Goal: Task Accomplishment & Management: Use online tool/utility

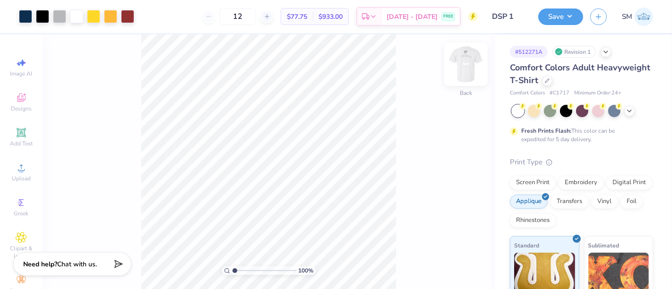
click at [466, 52] on img at bounding box center [466, 64] width 38 height 38
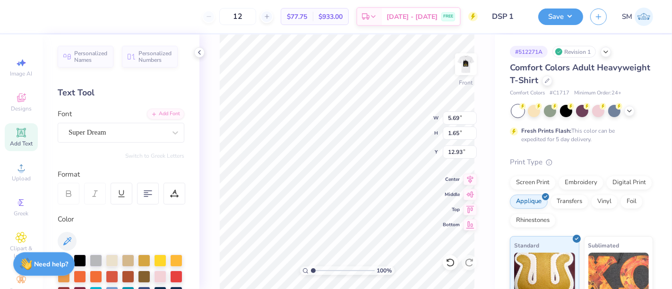
scroll to position [9, 1]
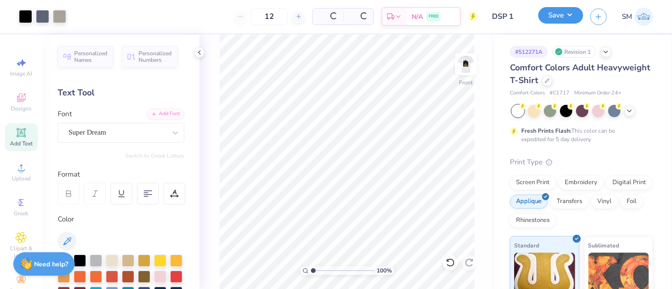
click at [561, 11] on button "Save" at bounding box center [560, 15] width 45 height 17
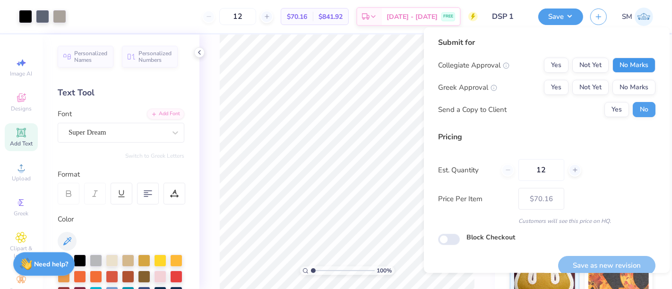
click at [620, 62] on button "No Marks" at bounding box center [633, 65] width 43 height 15
click at [538, 77] on div "Collegiate Approval Yes Not Yet No Marks Greek Approval Yes Not Yet No Marks Se…" at bounding box center [546, 88] width 217 height 60
drag, startPoint x: 551, startPoint y: 87, endPoint x: 570, endPoint y: 172, distance: 87.7
click at [550, 88] on button "Yes" at bounding box center [556, 87] width 25 height 15
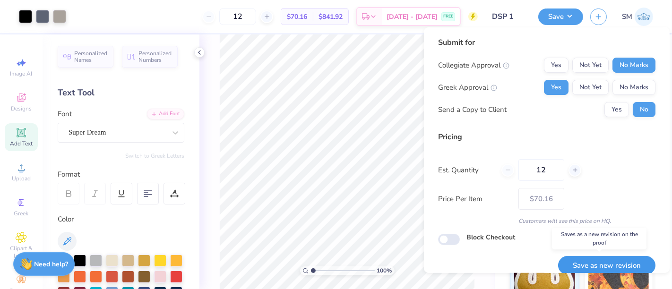
click at [603, 266] on button "Save as new revision" at bounding box center [606, 265] width 97 height 19
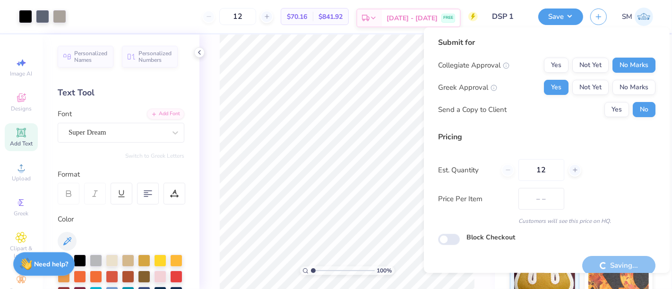
type input "$70.16"
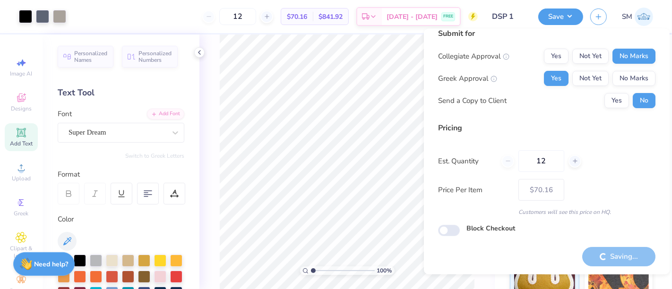
scroll to position [10, 0]
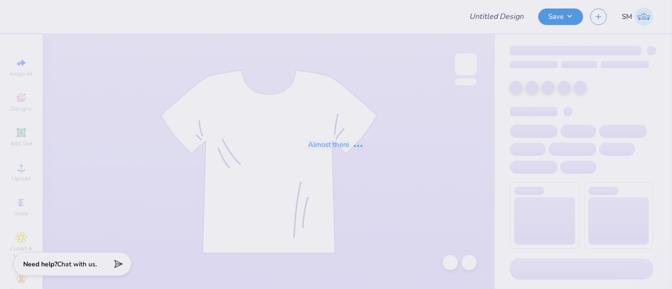
type input "Life is good tailgate"
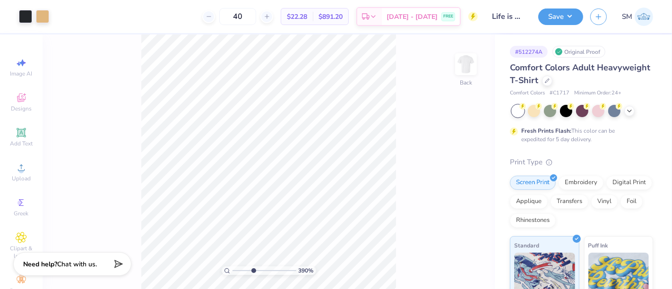
drag, startPoint x: 248, startPoint y: 268, endPoint x: 253, endPoint y: 267, distance: 4.8
click at [253, 267] on input "range" at bounding box center [264, 270] width 64 height 9
type input "3.9"
click at [20, 138] on icon at bounding box center [21, 132] width 11 height 11
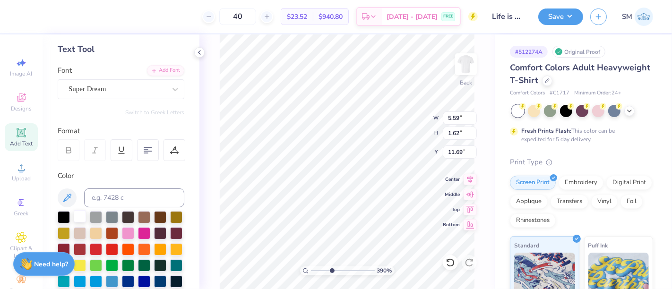
scroll to position [44, 0]
type textarea "-"
click at [65, 214] on div at bounding box center [64, 216] width 12 height 12
click at [117, 74] on div "Font Super Dream" at bounding box center [121, 82] width 127 height 34
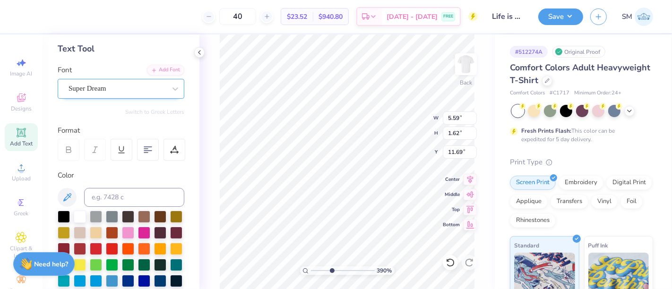
click at [113, 86] on div "Super Dream" at bounding box center [117, 88] width 99 height 15
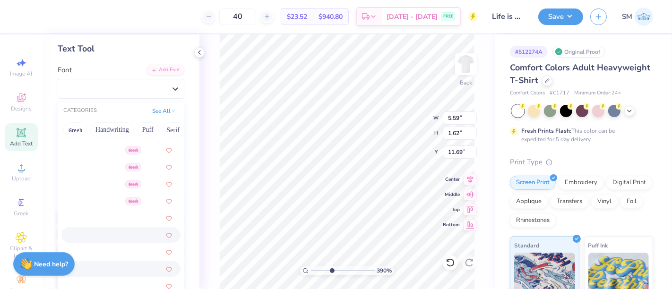
scroll to position [227, 0]
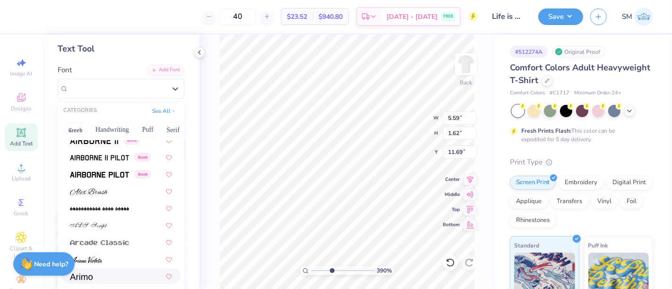
click at [100, 274] on div at bounding box center [121, 276] width 102 height 10
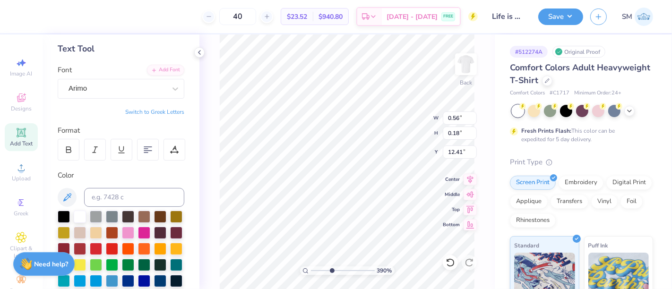
type input "3.59"
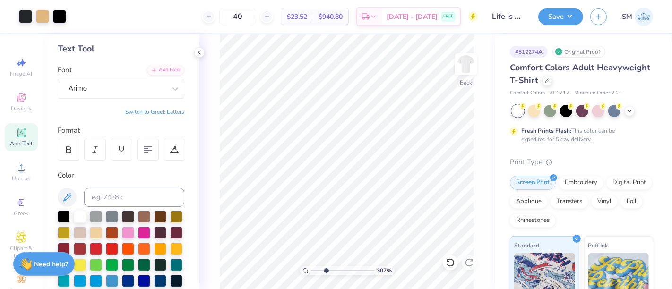
drag, startPoint x: 332, startPoint y: 268, endPoint x: 326, endPoint y: 267, distance: 6.2
type input "3.07"
click at [326, 267] on input "range" at bounding box center [343, 270] width 64 height 9
click at [566, 13] on button "Save" at bounding box center [560, 15] width 45 height 17
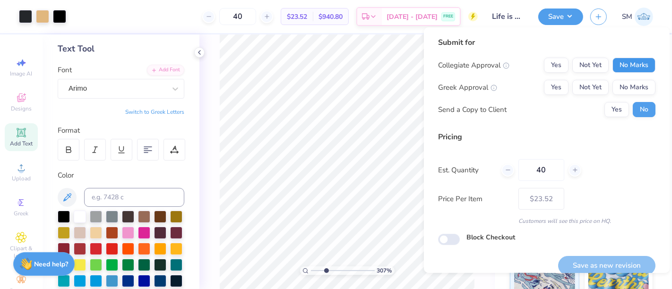
click at [619, 66] on button "No Marks" at bounding box center [633, 65] width 43 height 15
drag, startPoint x: 547, startPoint y: 81, endPoint x: 583, endPoint y: 98, distance: 40.0
click at [548, 83] on button "Yes" at bounding box center [556, 87] width 25 height 15
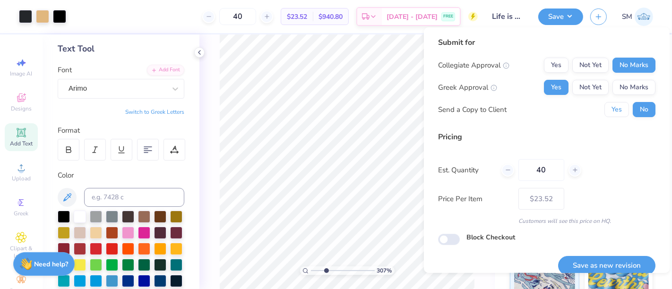
click at [611, 114] on button "Yes" at bounding box center [616, 109] width 25 height 15
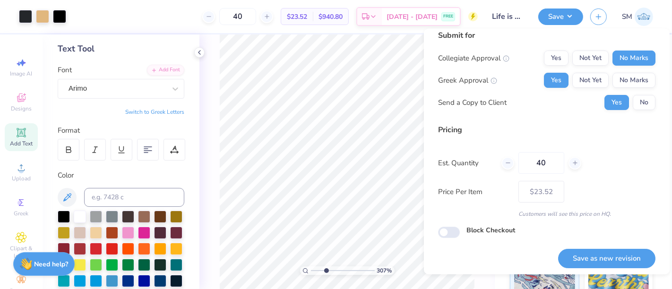
scroll to position [10, 0]
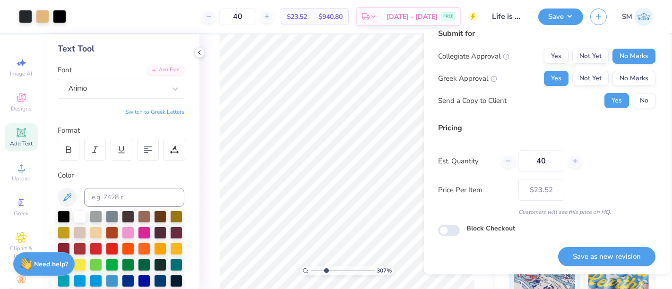
click at [611, 264] on button "Save as new revision" at bounding box center [606, 256] width 97 height 19
type input "$23.52"
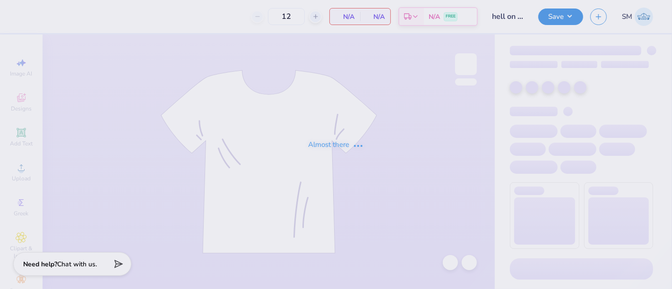
type input "50"
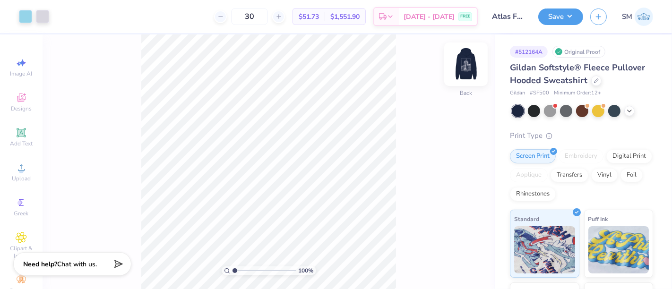
click at [470, 60] on img at bounding box center [466, 64] width 38 height 38
drag, startPoint x: 237, startPoint y: 271, endPoint x: 254, endPoint y: 266, distance: 17.1
click at [251, 274] on input "range" at bounding box center [264, 270] width 64 height 9
type input "3.63"
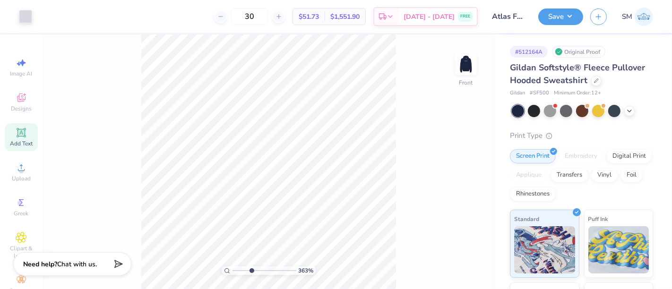
click at [17, 138] on icon at bounding box center [21, 132] width 11 height 11
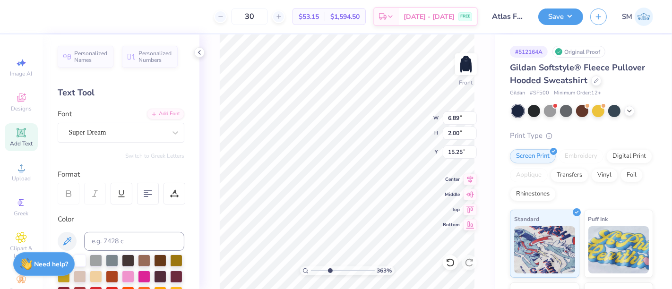
type input "20.04"
type textarea "™"
click at [121, 131] on div "Super Dream" at bounding box center [117, 132] width 99 height 15
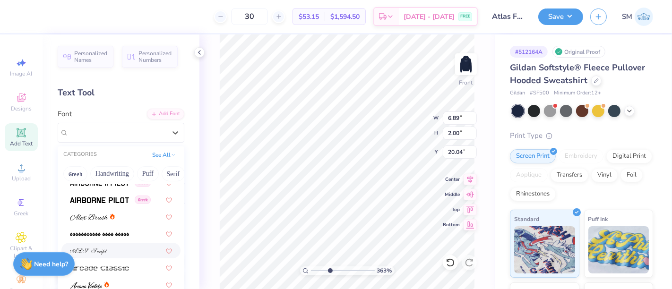
scroll to position [262, 0]
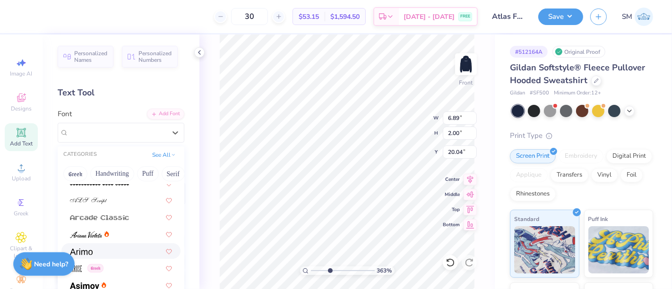
click at [107, 250] on div at bounding box center [121, 251] width 102 height 10
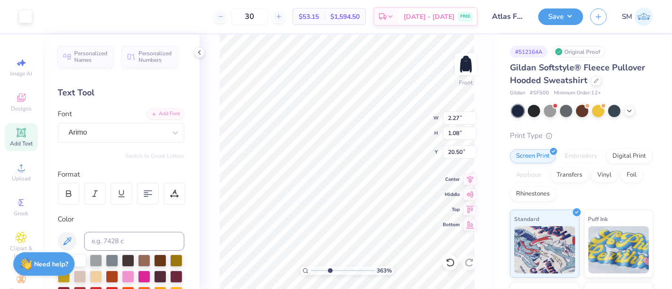
type input "20.51"
click at [112, 238] on input at bounding box center [134, 241] width 100 height 19
type input "5315"
type input "0.30"
type input "0.14"
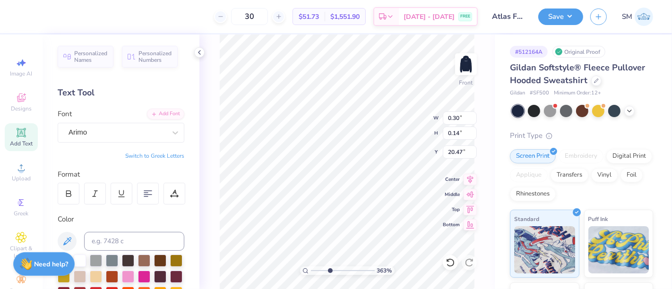
type input "18.74"
drag, startPoint x: 334, startPoint y: 267, endPoint x: 362, endPoint y: 269, distance: 28.4
type input "8.75"
click at [362, 269] on input "range" at bounding box center [343, 270] width 64 height 9
type input "0.13"
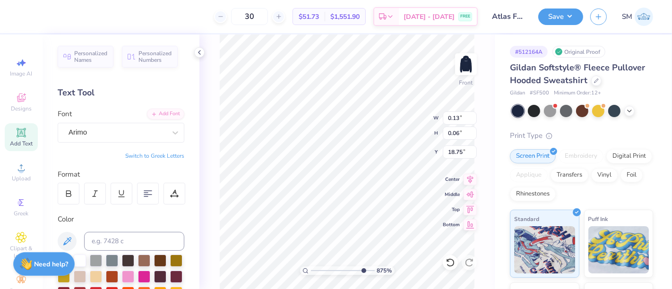
type input "0.06"
drag, startPoint x: 363, startPoint y: 267, endPoint x: 325, endPoint y: 266, distance: 37.8
type input "2.35"
click at [321, 270] on input "range" at bounding box center [343, 270] width 64 height 9
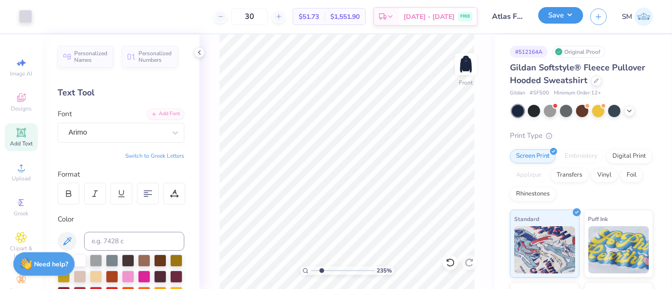
click at [559, 15] on button "Save" at bounding box center [560, 15] width 45 height 17
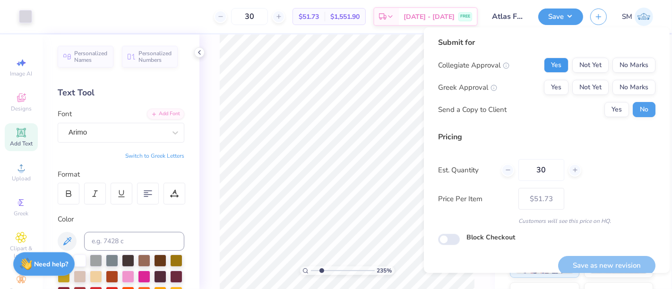
click at [549, 60] on button "Yes" at bounding box center [556, 65] width 25 height 15
drag, startPoint x: 630, startPoint y: 89, endPoint x: 617, endPoint y: 101, distance: 17.0
click at [627, 92] on button "No Marks" at bounding box center [633, 87] width 43 height 15
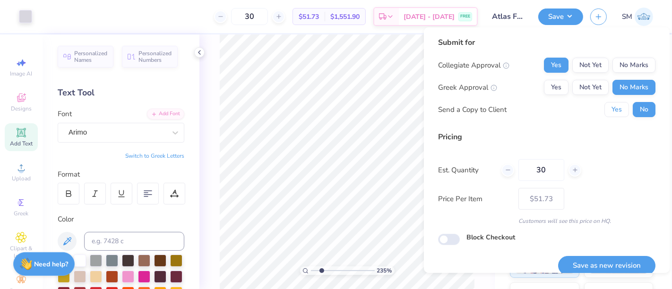
click at [610, 108] on button "Yes" at bounding box center [616, 109] width 25 height 15
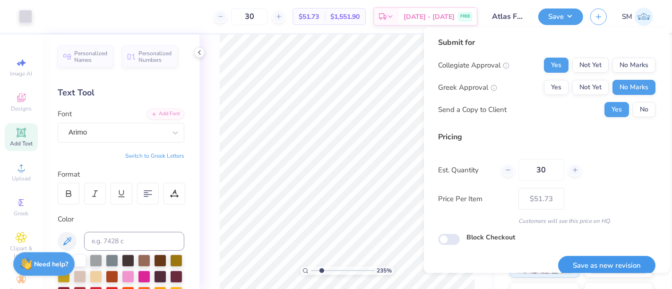
click at [609, 267] on button "Save as new revision" at bounding box center [606, 265] width 97 height 19
type input "$51.73"
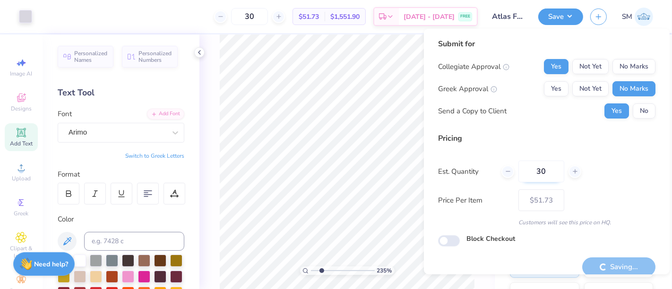
scroll to position [10, 0]
